Goal: Navigation & Orientation: Understand site structure

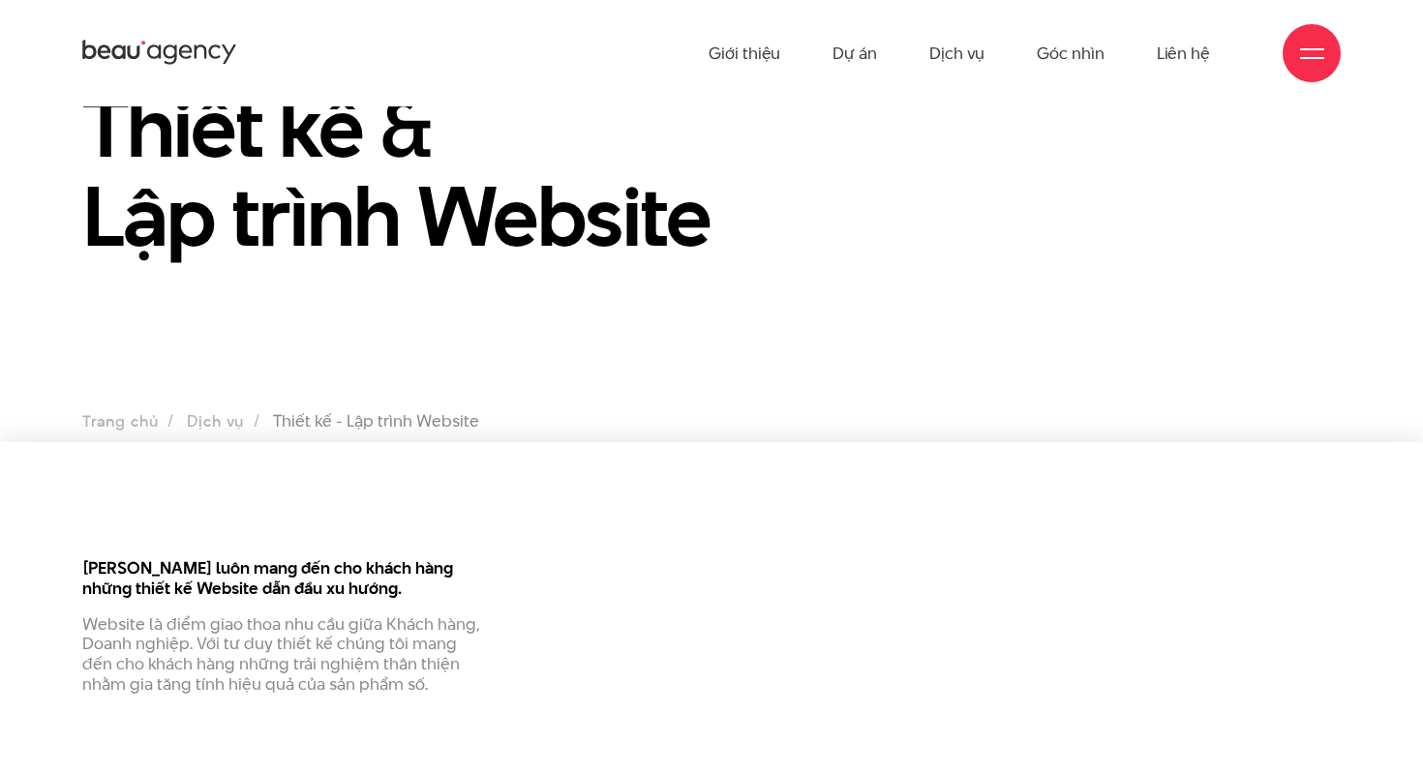
scroll to position [68, 0]
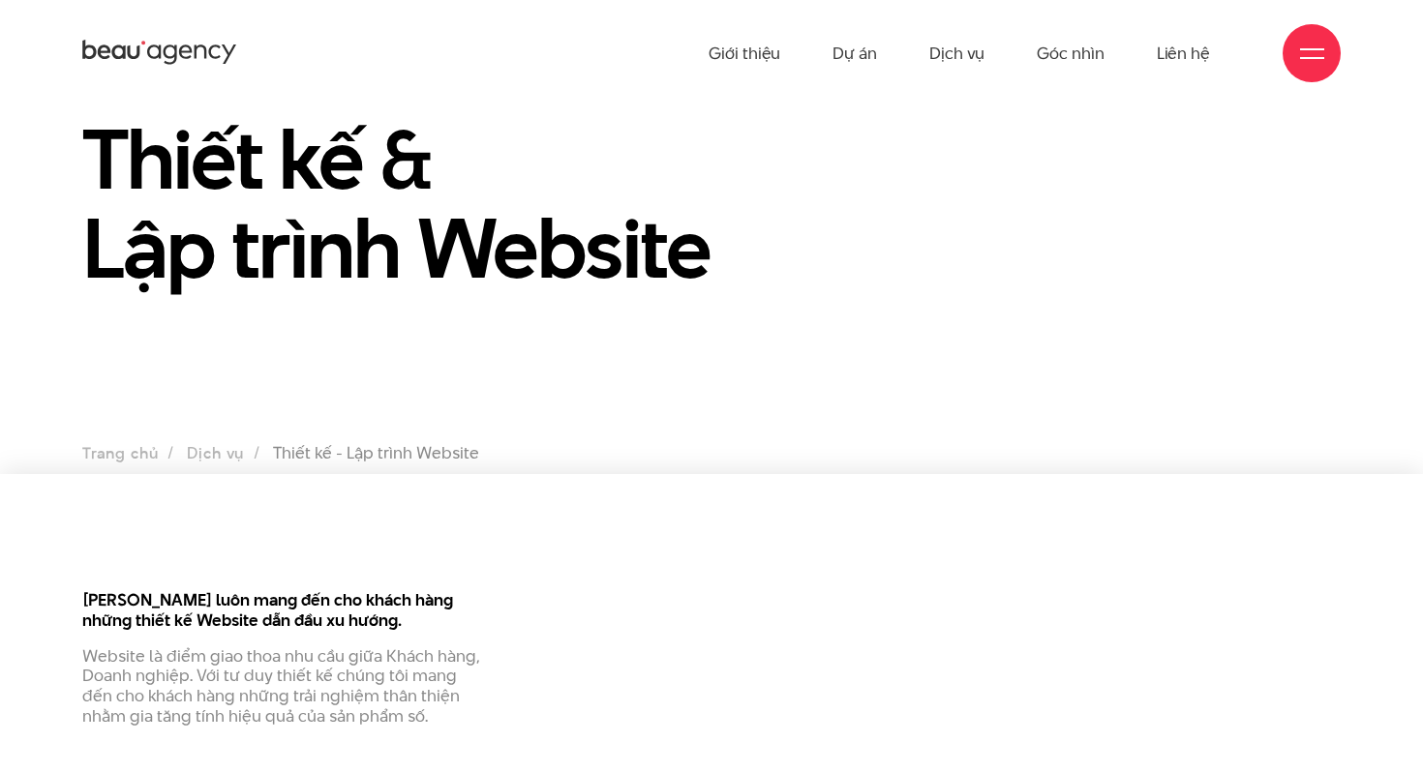
click at [168, 47] on icon at bounding box center [159, 53] width 155 height 30
click at [1312, 50] on div at bounding box center [1312, 54] width 24 height 24
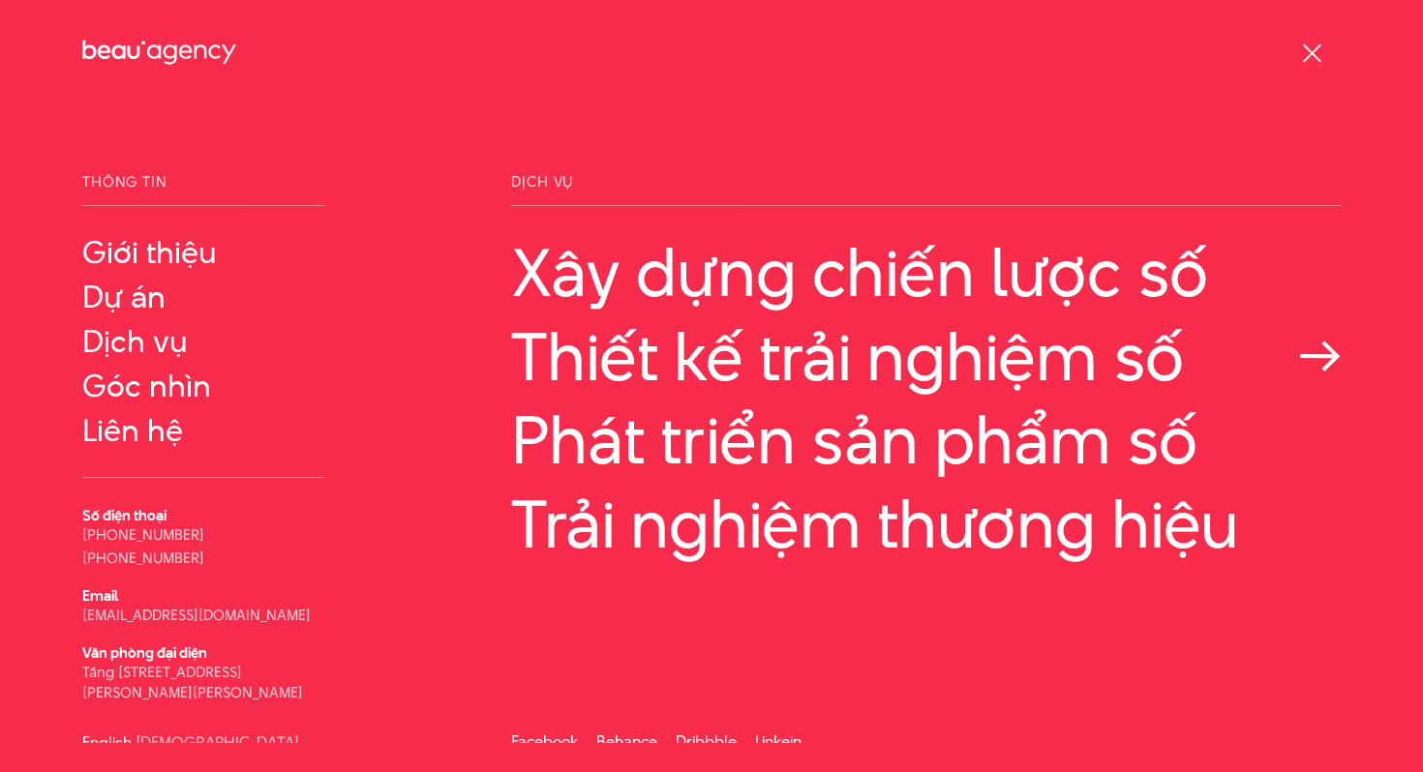
scroll to position [11, 0]
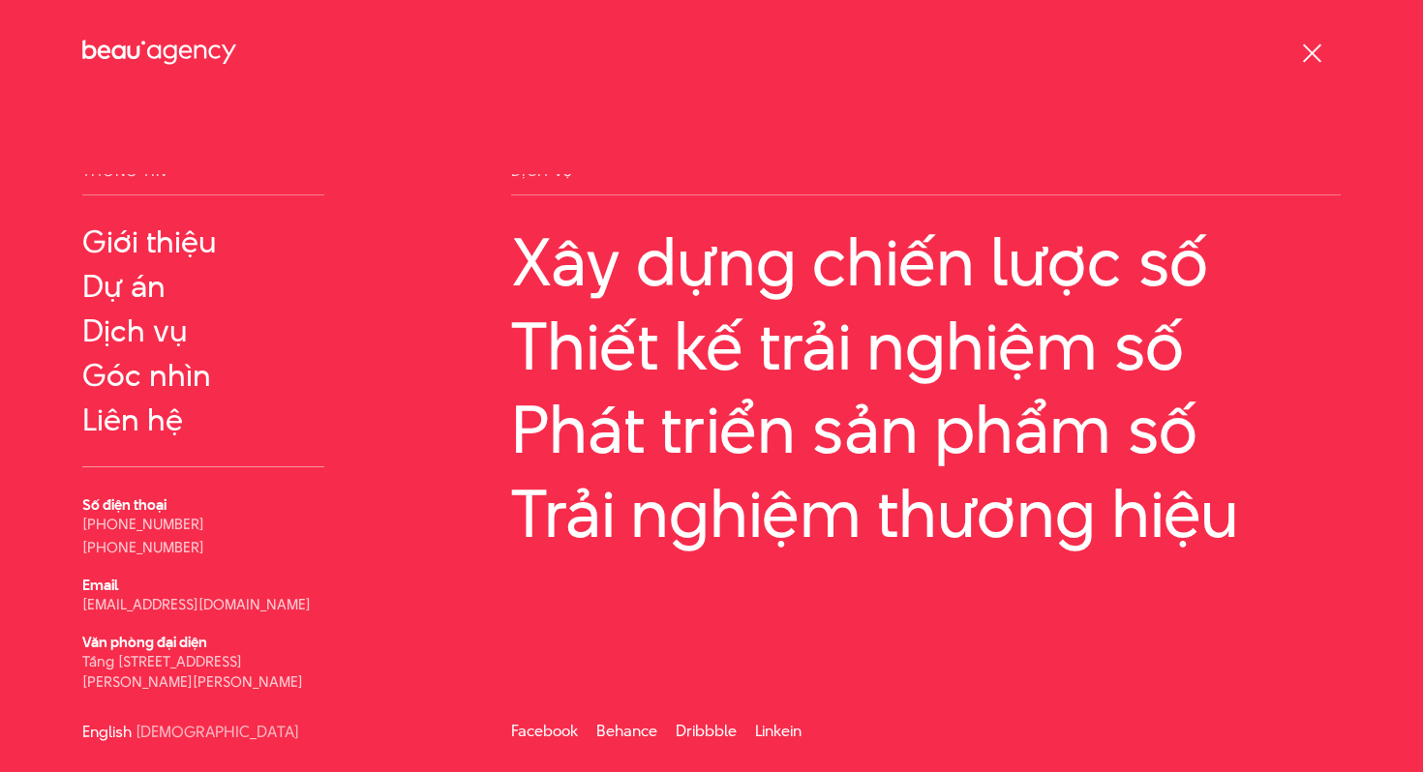
click at [1312, 49] on div at bounding box center [1312, 54] width 24 height 24
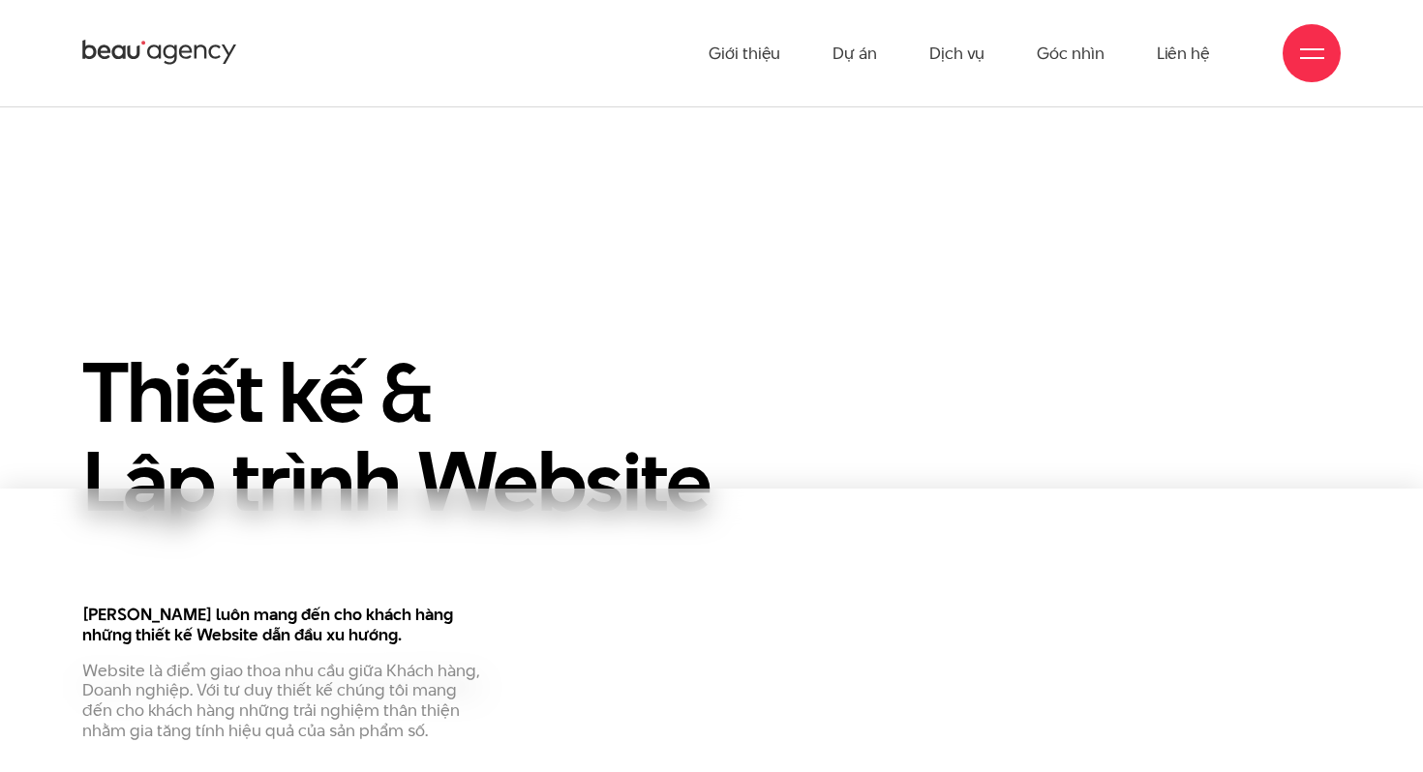
scroll to position [0, 0]
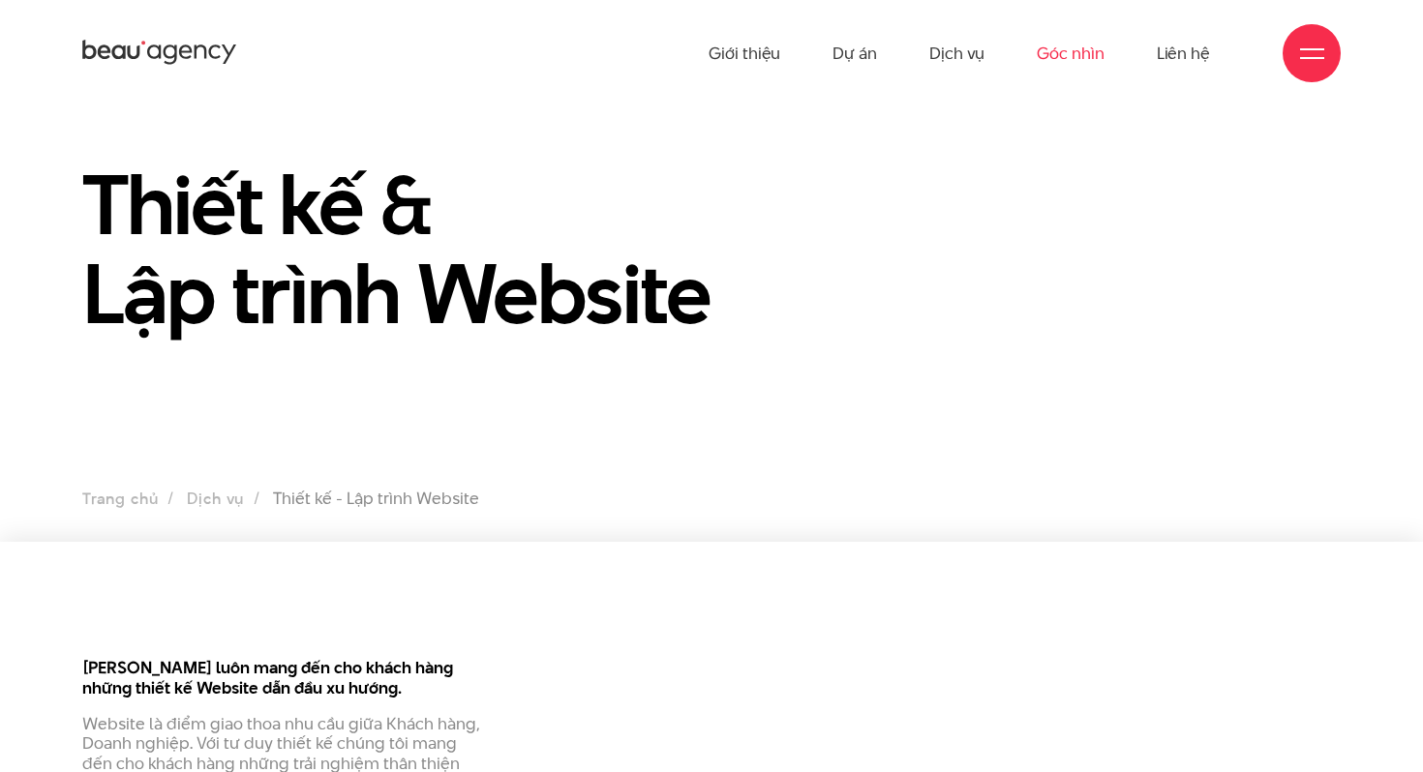
click at [1072, 48] on link "Góc nhìn" at bounding box center [1070, 53] width 67 height 106
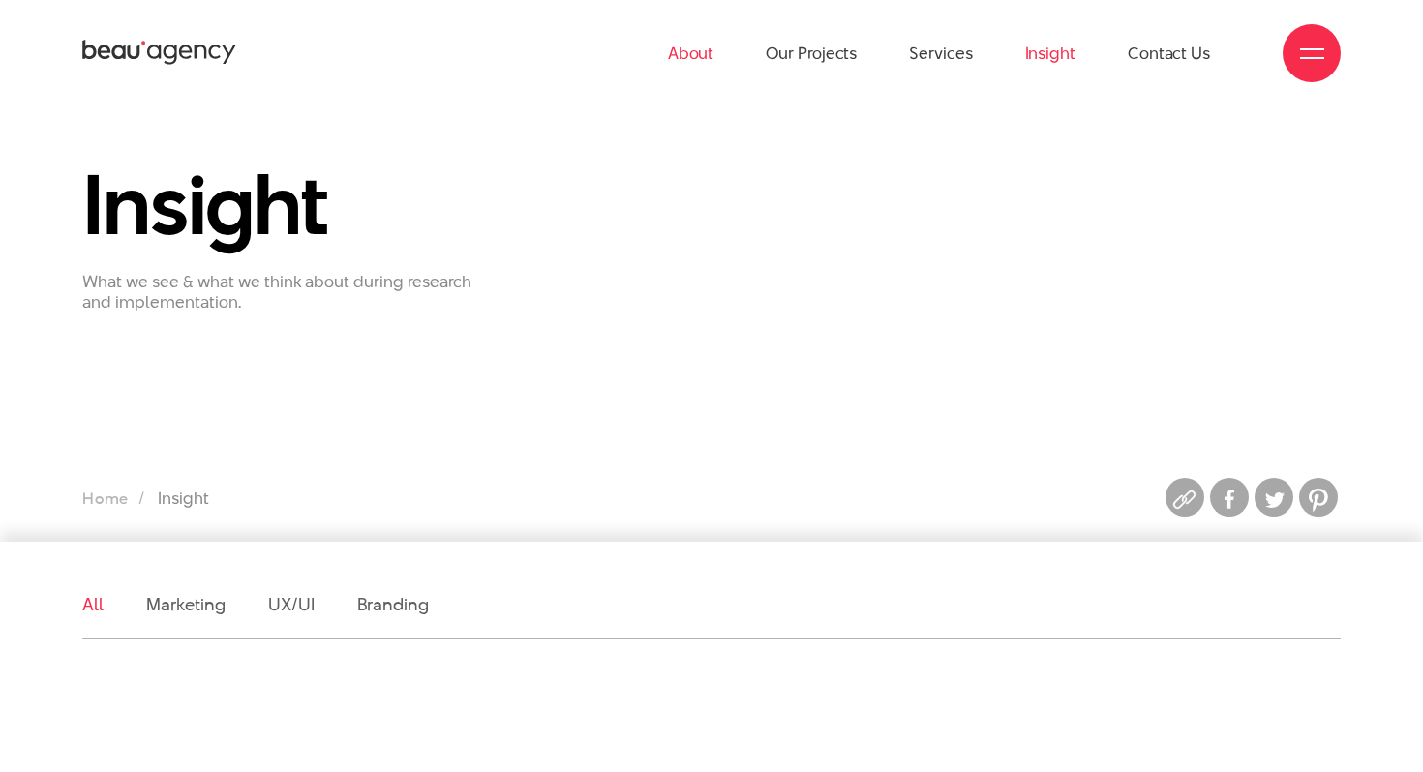
click at [697, 47] on link "About" at bounding box center [691, 53] width 46 height 106
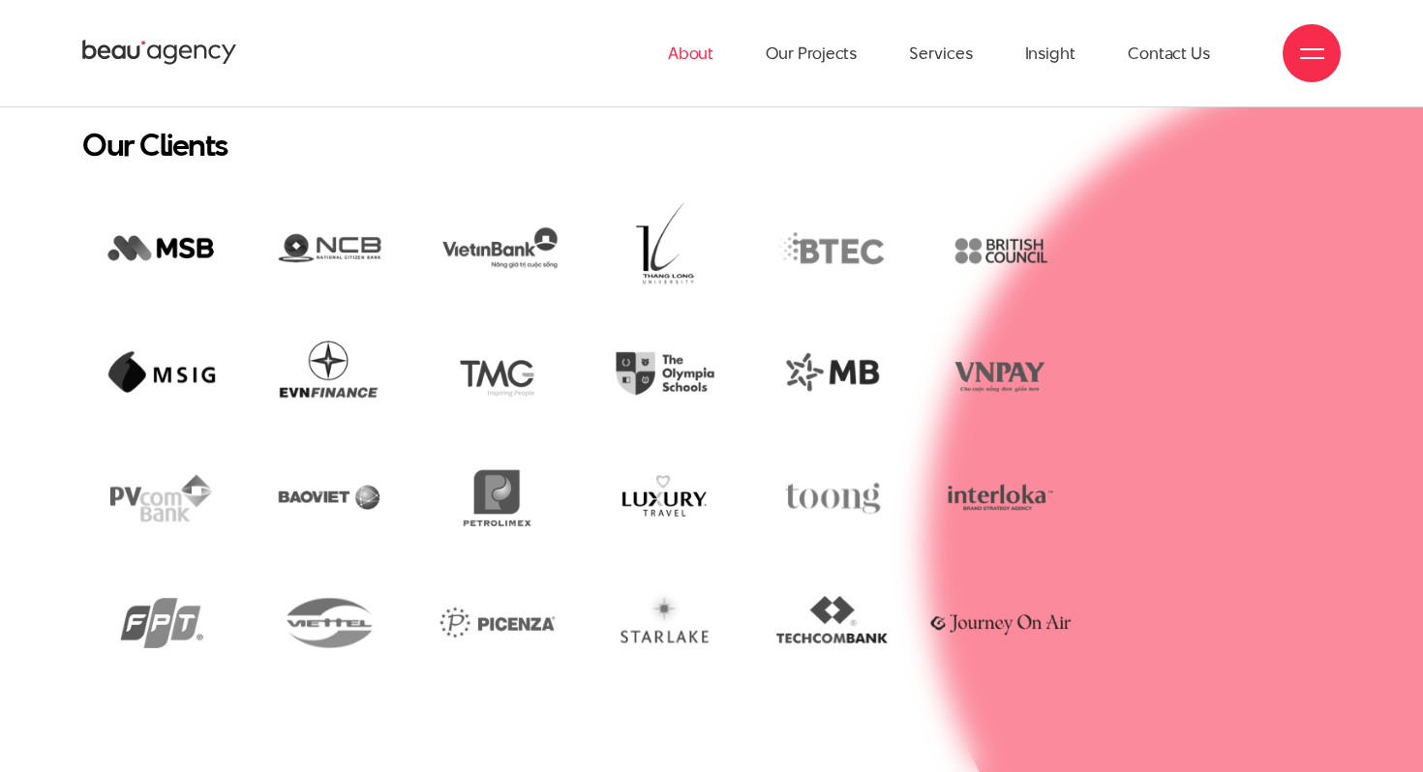
scroll to position [4126, 0]
